Goal: Task Accomplishment & Management: Use online tool/utility

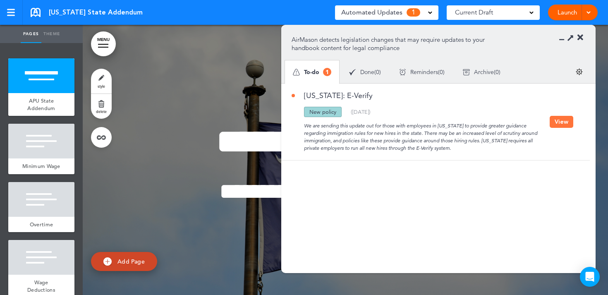
click at [553, 120] on button "View" at bounding box center [561, 122] width 24 height 12
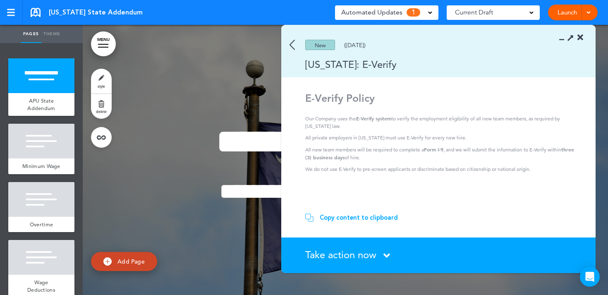
click at [291, 45] on img at bounding box center [291, 45] width 5 height 10
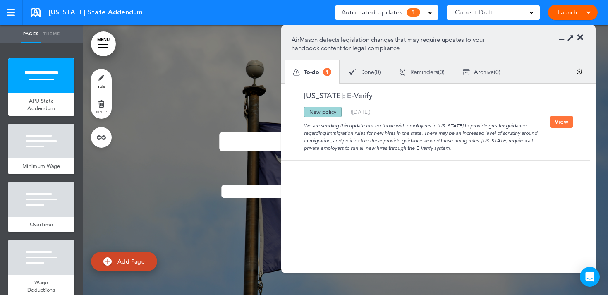
click at [34, 13] on link at bounding box center [36, 12] width 10 height 9
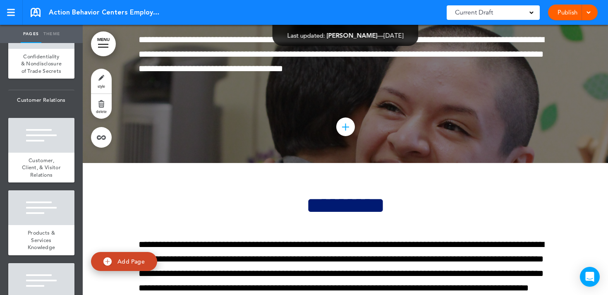
scroll to position [67050, 0]
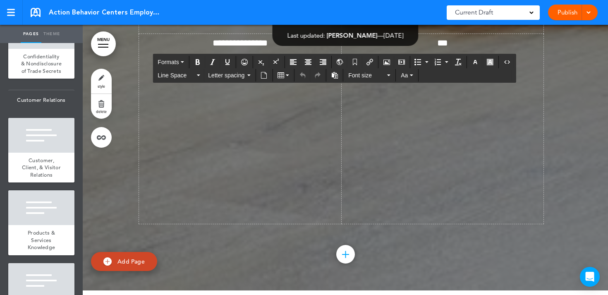
drag, startPoint x: 419, startPoint y: 175, endPoint x: 370, endPoint y: 176, distance: 48.4
drag, startPoint x: 510, startPoint y: 172, endPoint x: 526, endPoint y: 174, distance: 15.8
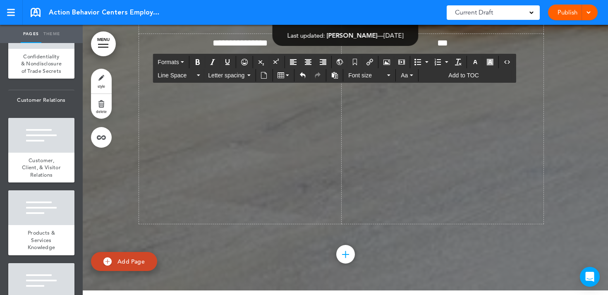
drag, startPoint x: 331, startPoint y: 175, endPoint x: 473, endPoint y: 175, distance: 141.3
copy span "**********"
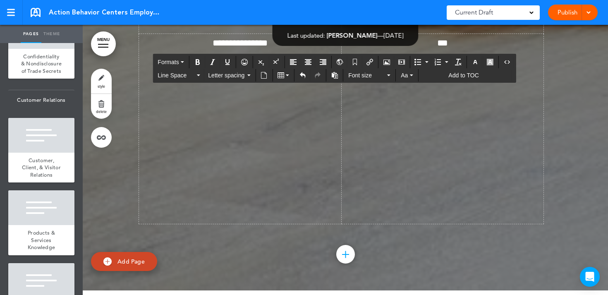
drag, startPoint x: 301, startPoint y: 205, endPoint x: 415, endPoint y: 204, distance: 113.2
drag, startPoint x: 295, startPoint y: 203, endPoint x: 278, endPoint y: 205, distance: 17.4
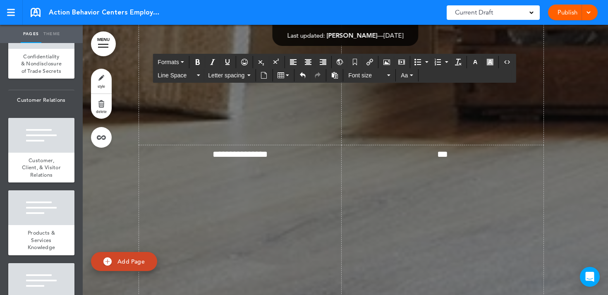
scroll to position [66940, 0]
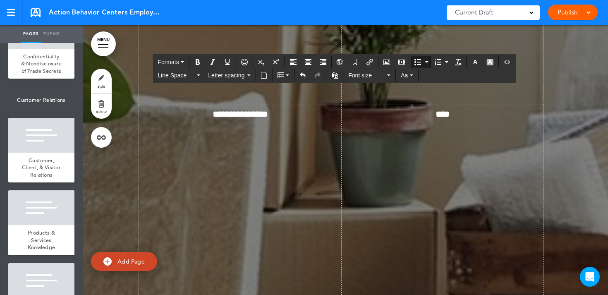
scroll to position [67050, 0]
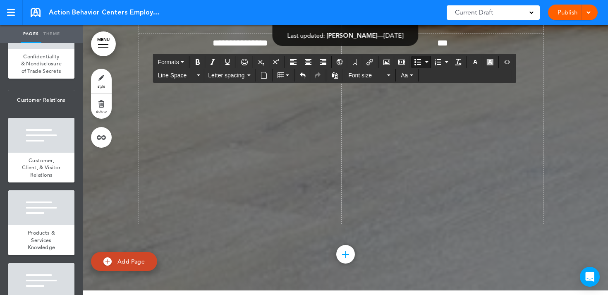
drag, startPoint x: 331, startPoint y: 175, endPoint x: 474, endPoint y: 175, distance: 143.8
copy span "**********"
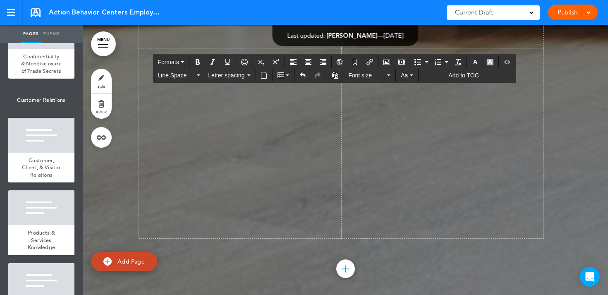
drag, startPoint x: 204, startPoint y: 162, endPoint x: 322, endPoint y: 160, distance: 117.4
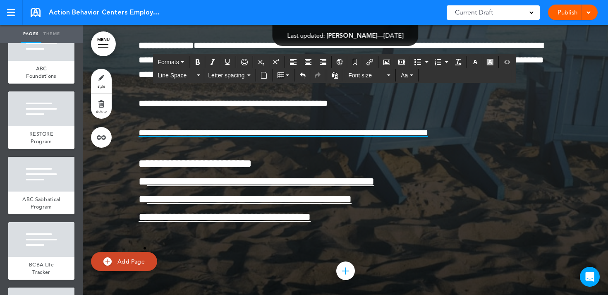
scroll to position [94612, 0]
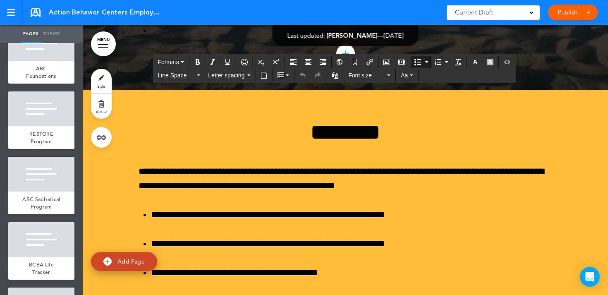
scroll to position [94744, 0]
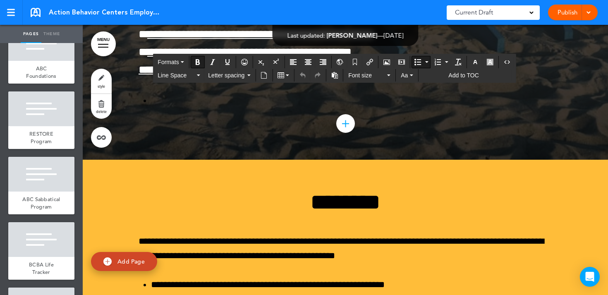
drag, startPoint x: 183, startPoint y: 112, endPoint x: 148, endPoint y: 114, distance: 35.6
drag, startPoint x: 481, startPoint y: 126, endPoint x: 446, endPoint y: 126, distance: 34.7
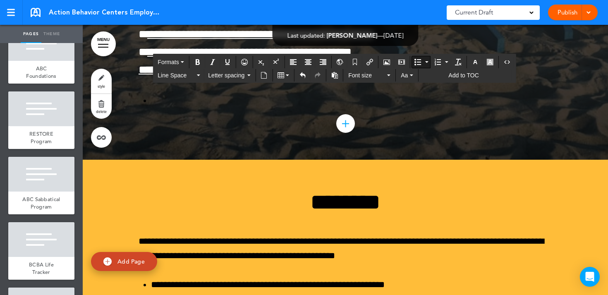
drag, startPoint x: 419, startPoint y: 155, endPoint x: 383, endPoint y: 155, distance: 35.5
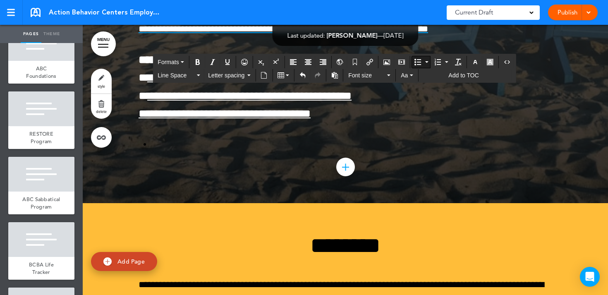
drag, startPoint x: 279, startPoint y: 111, endPoint x: 263, endPoint y: 111, distance: 15.7
drag, startPoint x: 273, startPoint y: 126, endPoint x: 534, endPoint y: 129, distance: 260.8
copy span "**********"
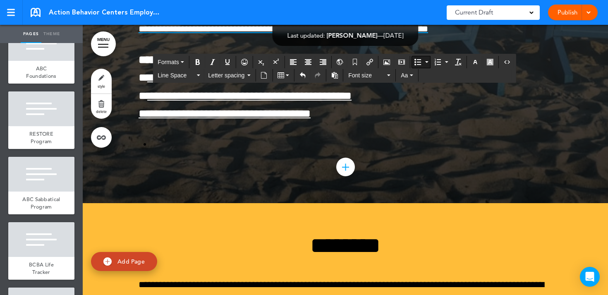
drag, startPoint x: 278, startPoint y: 196, endPoint x: 160, endPoint y: 200, distance: 118.3
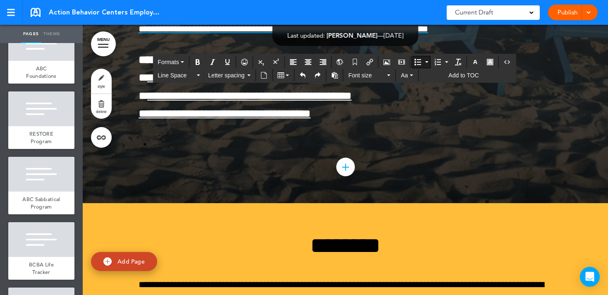
drag, startPoint x: 249, startPoint y: 211, endPoint x: 156, endPoint y: 212, distance: 92.6
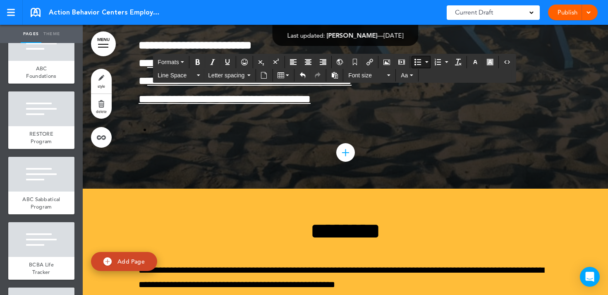
drag, startPoint x: 294, startPoint y: 112, endPoint x: 380, endPoint y: 198, distance: 121.6
copy span "**********"
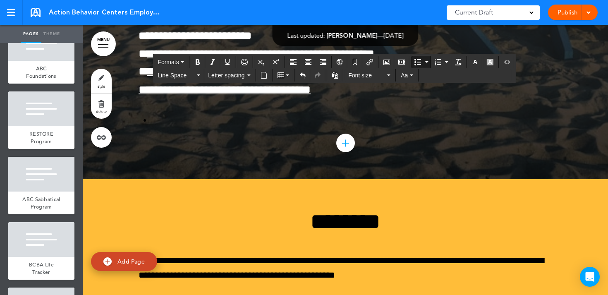
scroll to position [94839, 0]
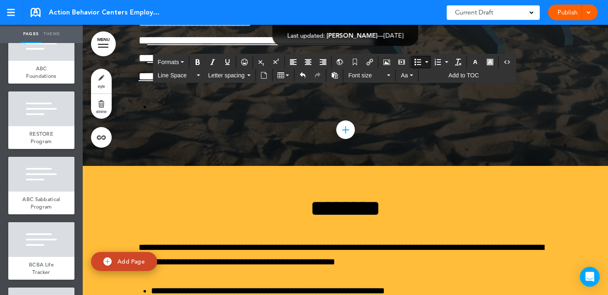
drag, startPoint x: 348, startPoint y: 149, endPoint x: 212, endPoint y: 158, distance: 136.3
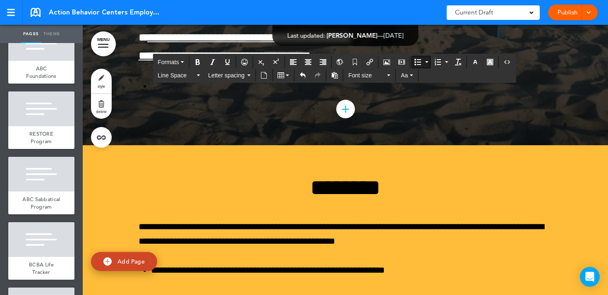
scroll to position [94858, 0]
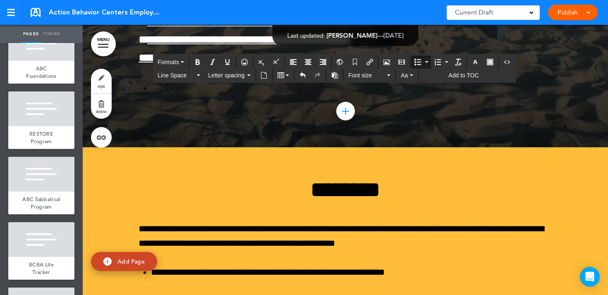
drag, startPoint x: 186, startPoint y: 143, endPoint x: 140, endPoint y: 143, distance: 45.5
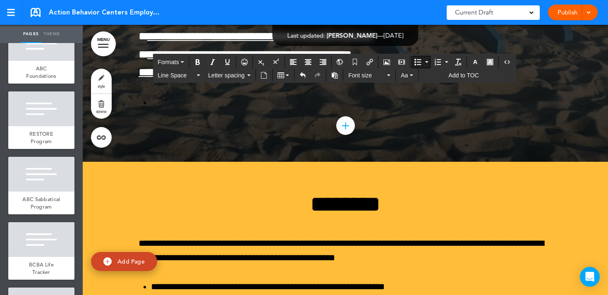
drag, startPoint x: 183, startPoint y: 172, endPoint x: 492, endPoint y: 138, distance: 311.1
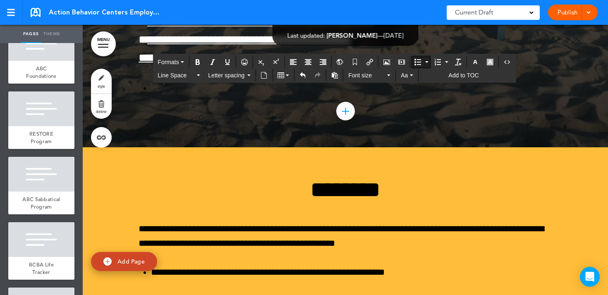
drag, startPoint x: 356, startPoint y: 157, endPoint x: 338, endPoint y: 159, distance: 18.3
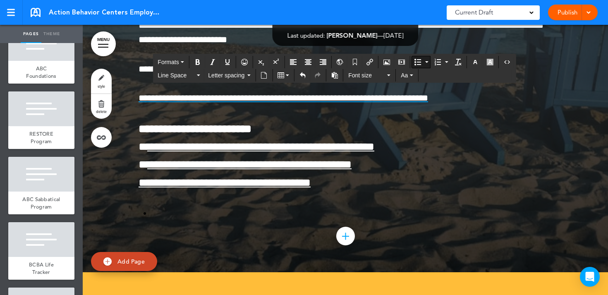
scroll to position [94724, 0]
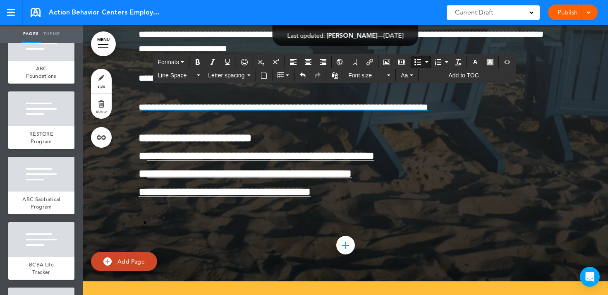
drag, startPoint x: 286, startPoint y: 247, endPoint x: 143, endPoint y: 247, distance: 143.8
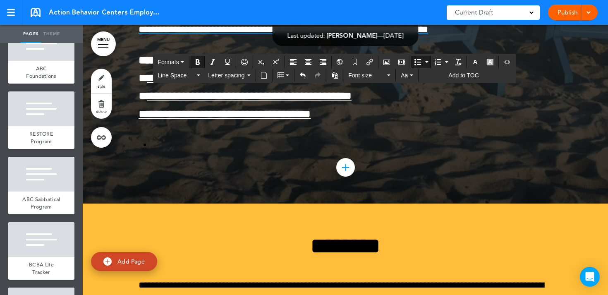
scroll to position [94807, 0]
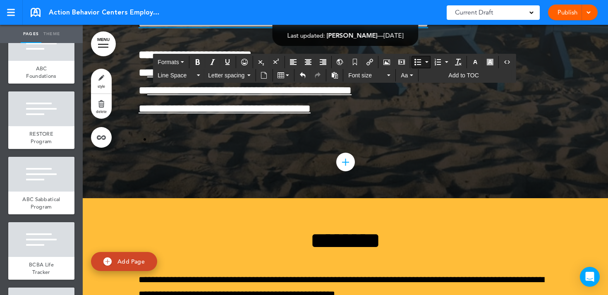
drag, startPoint x: 476, startPoint y: 91, endPoint x: 461, endPoint y: 91, distance: 15.7
drag, startPoint x: 231, startPoint y: 105, endPoint x: 194, endPoint y: 105, distance: 37.6
drag, startPoint x: 165, startPoint y: 121, endPoint x: 493, endPoint y: 103, distance: 327.8
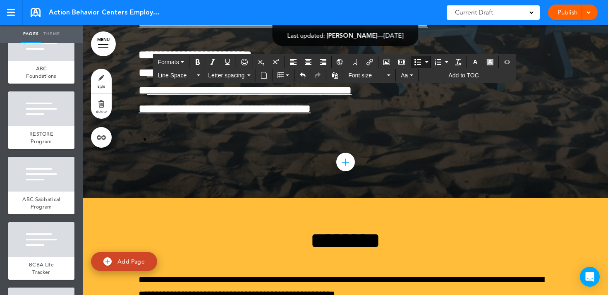
drag, startPoint x: 475, startPoint y: 120, endPoint x: 459, endPoint y: 122, distance: 15.8
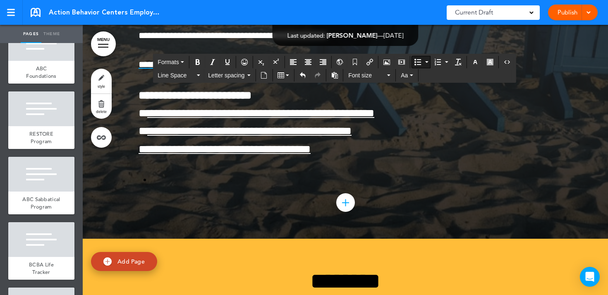
scroll to position [94765, 0]
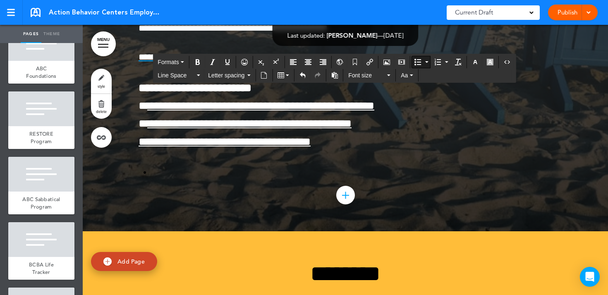
scroll to position [94776, 0]
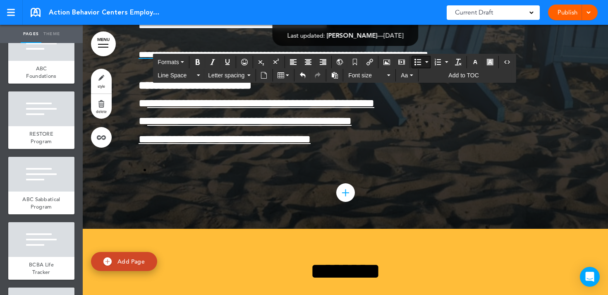
drag, startPoint x: 241, startPoint y: 253, endPoint x: 299, endPoint y: 253, distance: 58.3
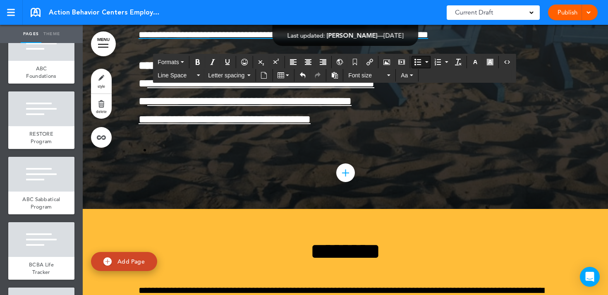
scroll to position [94797, 0]
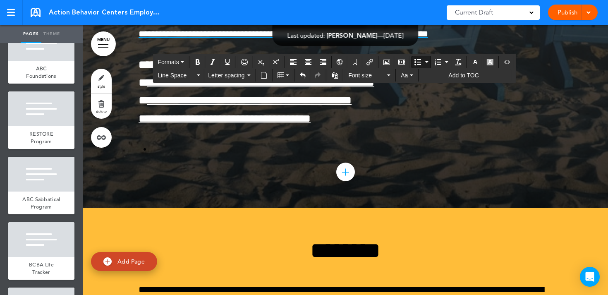
drag, startPoint x: 202, startPoint y: 246, endPoint x: 147, endPoint y: 246, distance: 55.0
drag, startPoint x: 517, startPoint y: 247, endPoint x: 500, endPoint y: 248, distance: 16.9
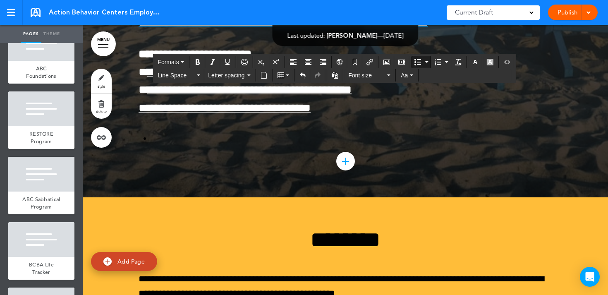
scroll to position [94809, 0]
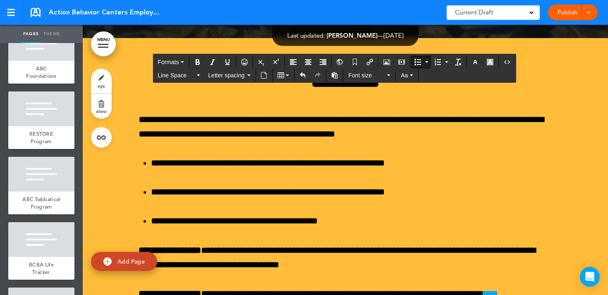
scroll to position [94988, 0]
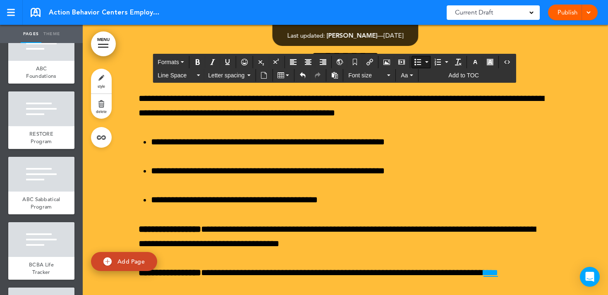
drag, startPoint x: 206, startPoint y: 202, endPoint x: 141, endPoint y: 203, distance: 64.9
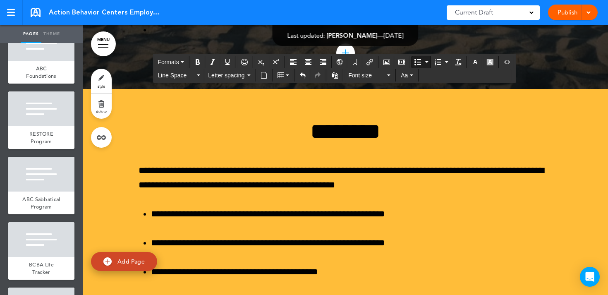
scroll to position [94915, 0]
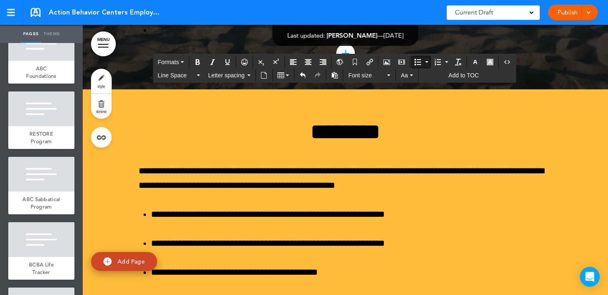
drag, startPoint x: 270, startPoint y: 172, endPoint x: 257, endPoint y: 172, distance: 13.6
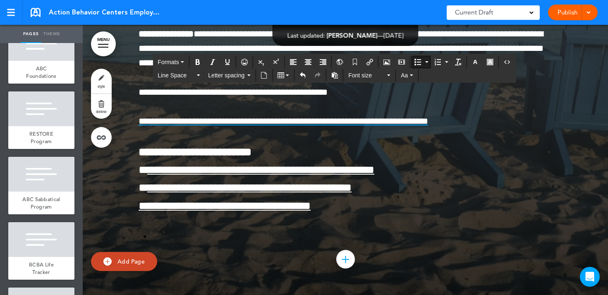
scroll to position [94694, 0]
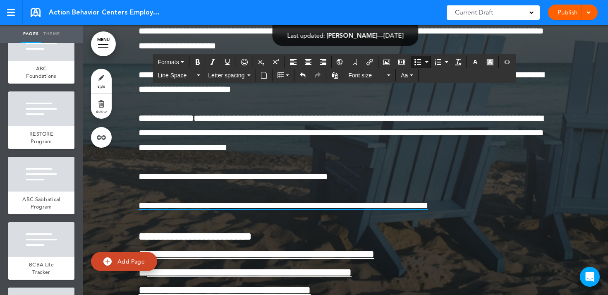
scroll to position [94639, 0]
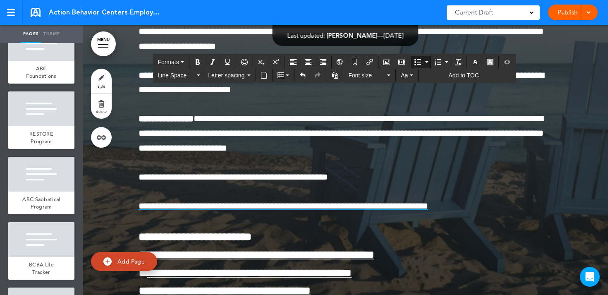
drag, startPoint x: 258, startPoint y: 100, endPoint x: 243, endPoint y: 101, distance: 14.5
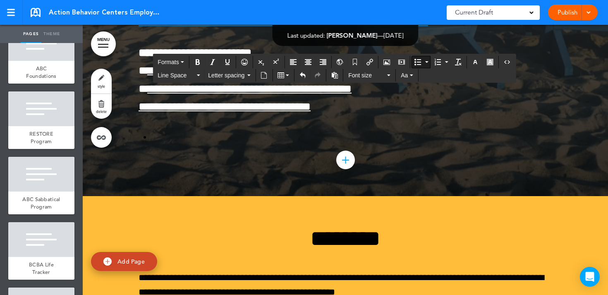
scroll to position [94824, 0]
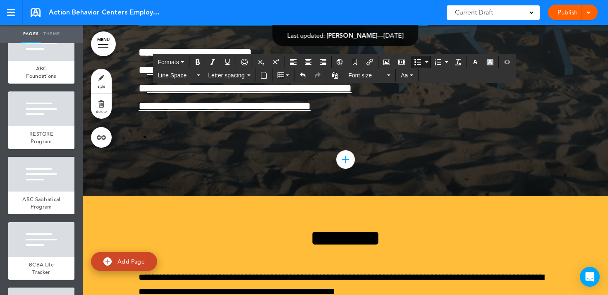
drag, startPoint x: 472, startPoint y: 190, endPoint x: 394, endPoint y: 192, distance: 77.3
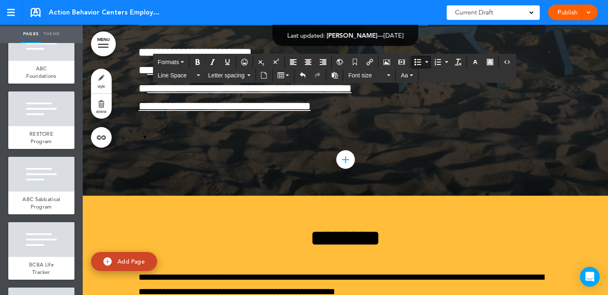
drag, startPoint x: 365, startPoint y: 220, endPoint x: 413, endPoint y: 251, distance: 56.7
copy span "**********"
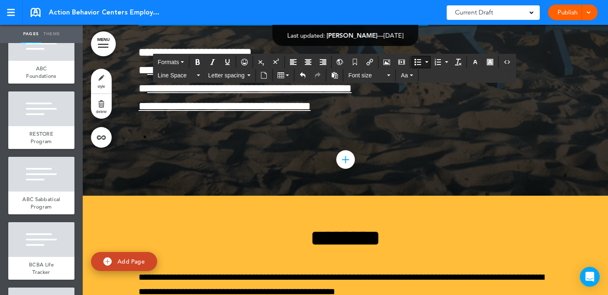
drag, startPoint x: 307, startPoint y: 205, endPoint x: 407, endPoint y: 193, distance: 100.8
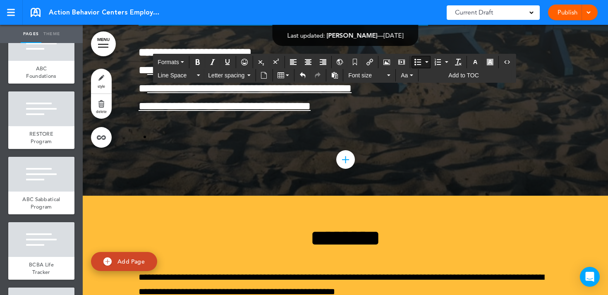
click at [567, 17] on div "Publish Publish Preview Draft" at bounding box center [573, 13] width 50 height 16
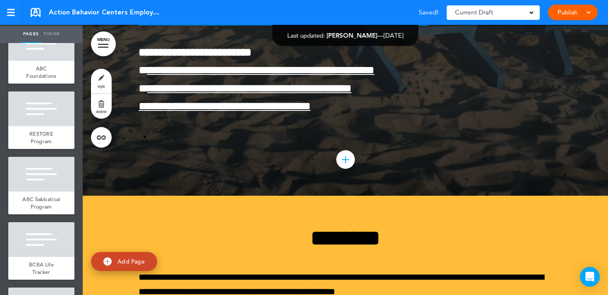
click at [563, 8] on link "Publish" at bounding box center [567, 13] width 26 height 16
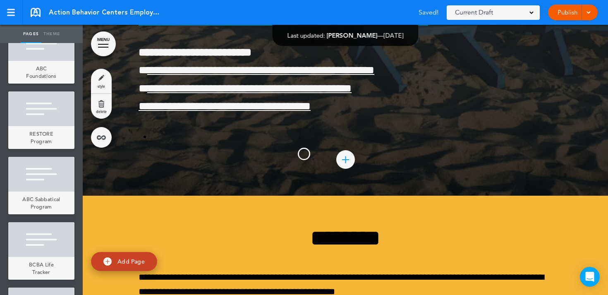
scroll to position [0, 0]
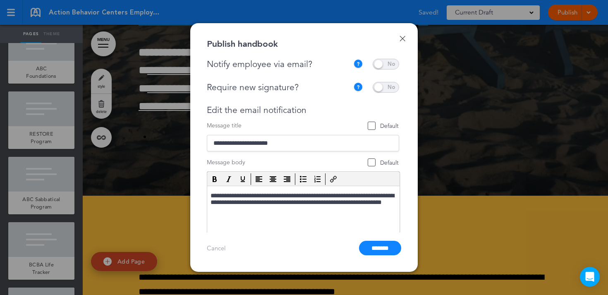
click at [386, 65] on span at bounding box center [385, 64] width 26 height 11
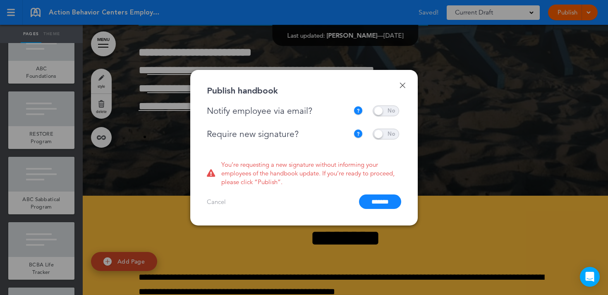
click at [384, 131] on span at bounding box center [385, 134] width 26 height 11
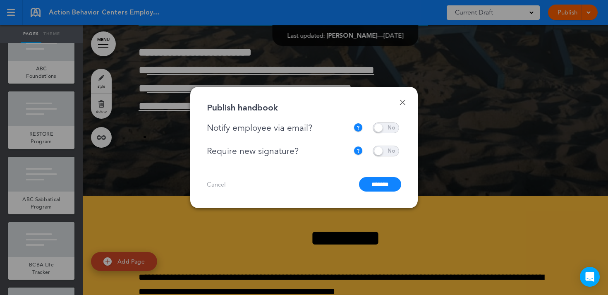
click at [378, 183] on input "*******" at bounding box center [380, 184] width 42 height 14
